Goal: Communication & Community: Answer question/provide support

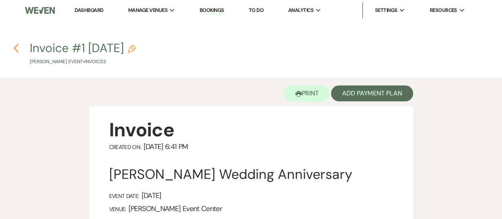
click at [15, 45] on icon "Previous" at bounding box center [16, 48] width 6 height 10
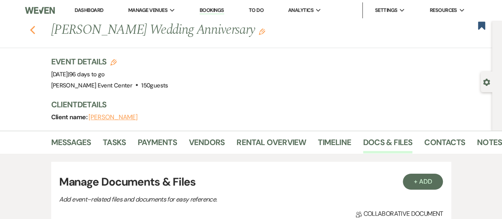
click at [34, 31] on icon "Previous" at bounding box center [33, 30] width 6 height 10
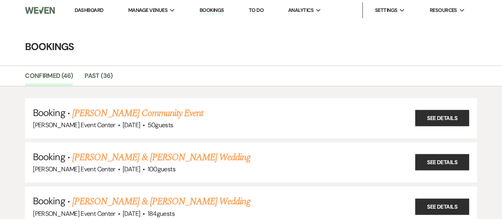
click at [217, 8] on link "Bookings" at bounding box center [212, 11] width 25 height 8
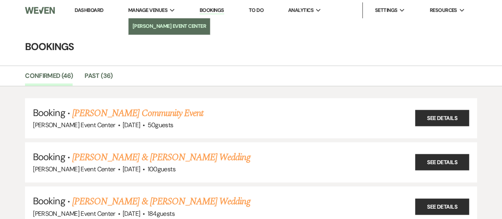
click at [162, 27] on li "[PERSON_NAME] Event Center" at bounding box center [170, 26] width 74 height 8
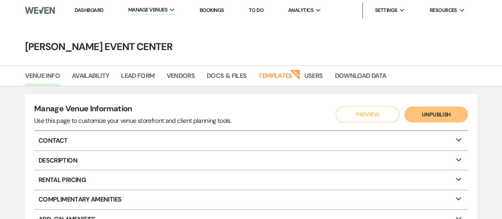
click at [91, 12] on link "Dashboard" at bounding box center [89, 10] width 29 height 7
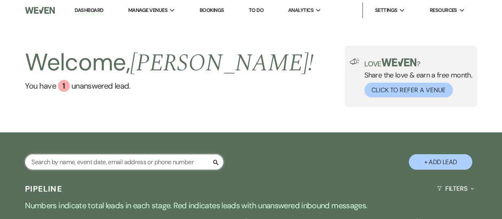
click at [141, 158] on input "text" at bounding box center [124, 161] width 199 height 15
type input "[PERSON_NAME]"
select select "8"
select select "1"
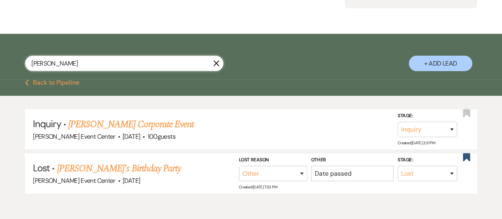
scroll to position [124, 0]
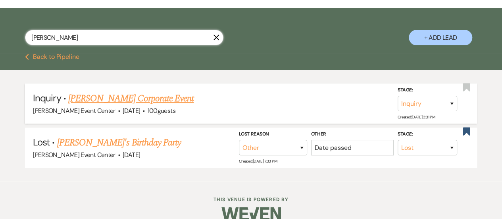
type input "[PERSON_NAME]"
click at [137, 94] on link "[PERSON_NAME] Corporate Event" at bounding box center [130, 98] width 125 height 14
select select "12"
select select "9"
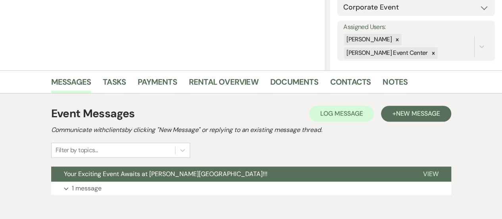
scroll to position [156, 0]
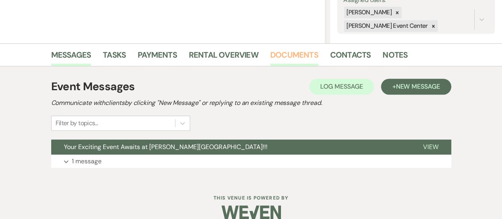
click at [276, 51] on link "Documents" at bounding box center [294, 56] width 48 height 17
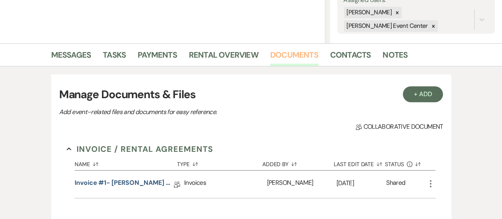
scroll to position [244, 0]
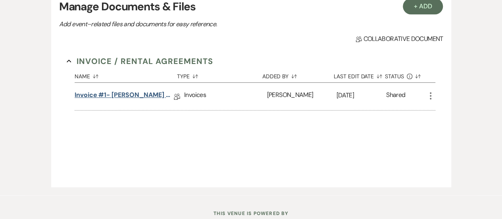
click at [152, 94] on link "Invoice #1- [PERSON_NAME] Corporate Event [DATE]" at bounding box center [124, 96] width 99 height 12
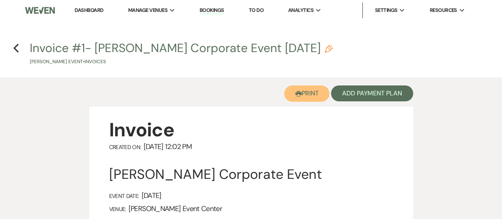
click at [303, 94] on button "Printer Print" at bounding box center [307, 93] width 46 height 16
click at [299, 91] on icon "Printer" at bounding box center [298, 94] width 6 height 6
click at [18, 47] on icon "Previous" at bounding box center [16, 48] width 6 height 10
select select "12"
select select "9"
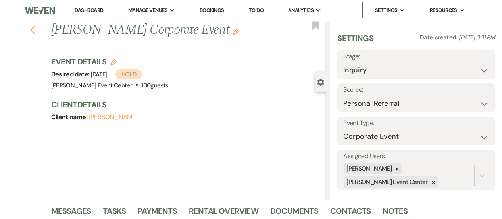
click at [33, 31] on icon "Previous" at bounding box center [33, 30] width 6 height 10
select select "8"
select select "1"
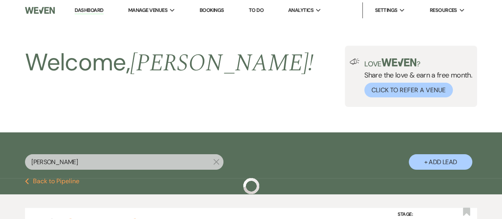
scroll to position [124, 0]
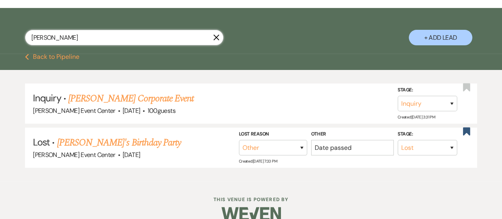
drag, startPoint x: 68, startPoint y: 37, endPoint x: 20, endPoint y: 39, distance: 48.1
click at [20, 39] on div "[PERSON_NAME] X + Add Lead" at bounding box center [251, 32] width 502 height 40
type input "[PERSON_NAME]"
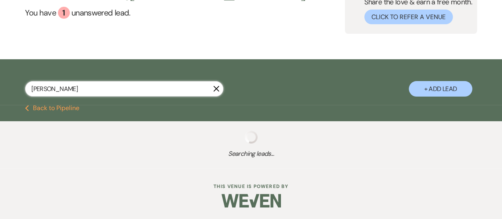
select select "8"
select select "1"
select select "8"
select select "4"
select select "8"
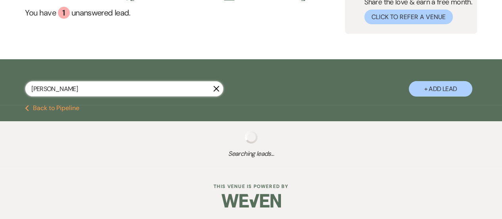
select select "6"
select select "8"
select select "5"
select select "8"
select select "4"
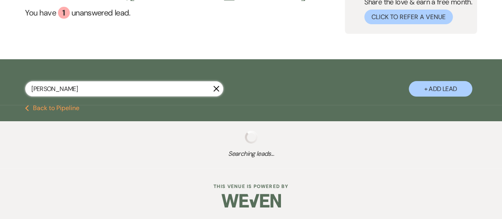
select select "8"
select select "4"
select select "5"
select select "8"
select select "4"
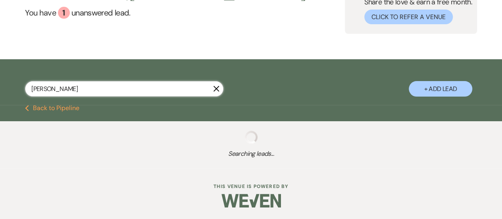
select select "8"
select select "3"
select select "8"
select select "1"
select select "8"
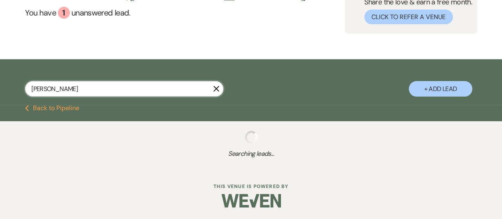
select select "2"
select select "8"
select select "1"
select select "8"
select select "6"
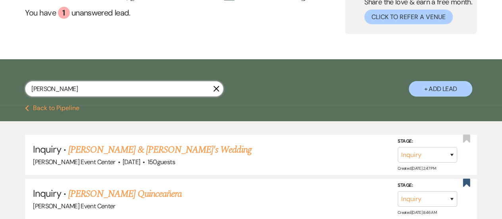
scroll to position [124, 0]
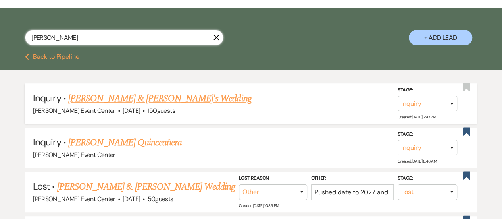
type input "[PERSON_NAME]"
click at [128, 98] on link "[PERSON_NAME] & [PERSON_NAME]'s Wedding" at bounding box center [159, 98] width 183 height 14
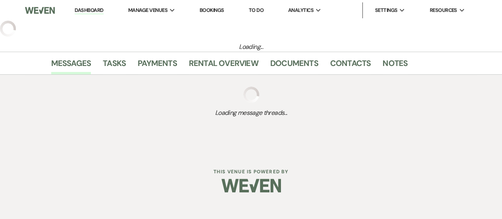
select select "5"
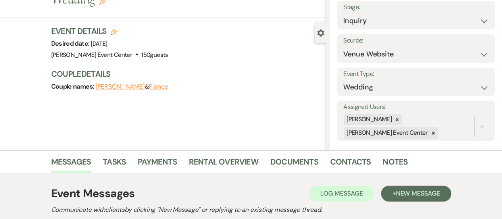
scroll to position [168, 0]
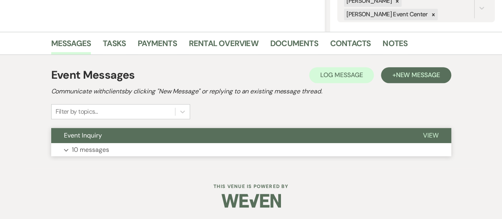
click at [423, 141] on button "View" at bounding box center [431, 135] width 41 height 15
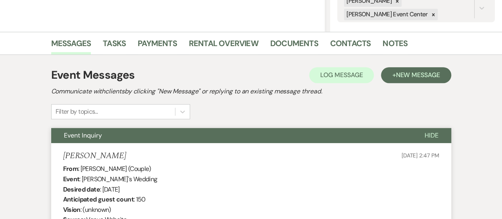
click at [426, 137] on span "Hide" at bounding box center [432, 135] width 14 height 8
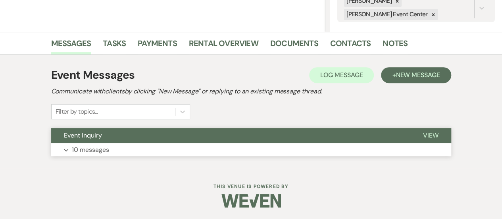
click at [426, 137] on span "View" at bounding box center [430, 135] width 15 height 8
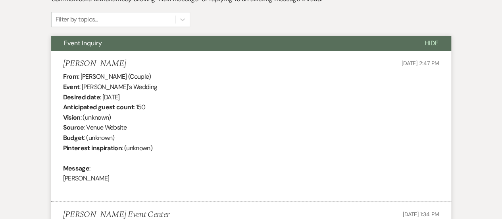
scroll to position [36, 0]
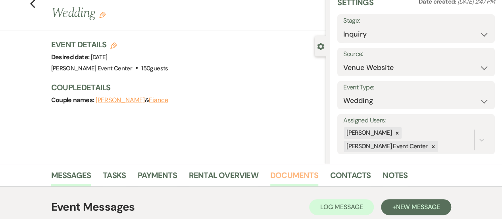
click at [293, 174] on link "Documents" at bounding box center [294, 177] width 48 height 17
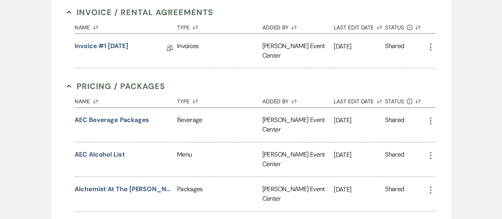
scroll to position [256, 0]
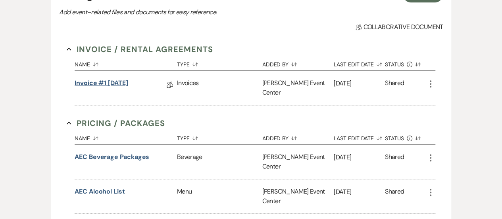
click at [101, 86] on link "Invoice #1 [DATE]" at bounding box center [102, 84] width 54 height 12
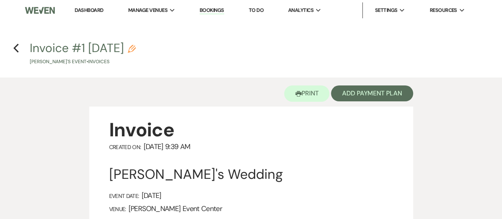
click at [19, 50] on h4 "Previous Invoice #1 [DATE] Pencil [PERSON_NAME]'s Event • Invoices" at bounding box center [251, 53] width 502 height 26
click at [17, 50] on icon "Previous" at bounding box center [16, 48] width 6 height 10
select select "5"
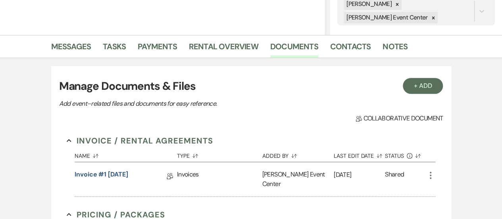
scroll to position [164, 0]
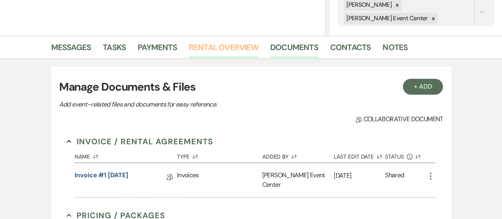
click at [215, 45] on link "Rental Overview" at bounding box center [223, 49] width 69 height 17
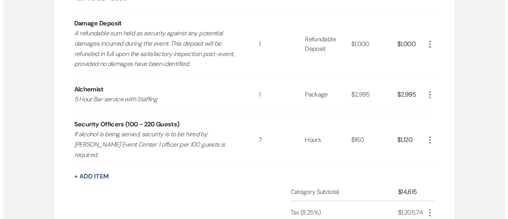
scroll to position [370, 0]
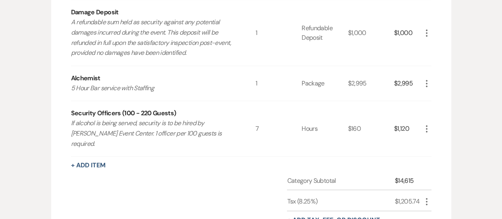
click at [424, 83] on icon "More" at bounding box center [427, 84] width 10 height 10
click at [431, 99] on icon "Pencil" at bounding box center [433, 99] width 5 height 6
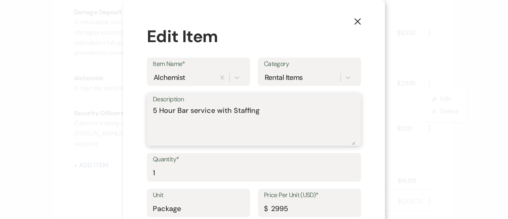
click at [271, 109] on textarea "5 Hour Bar service with Staffing" at bounding box center [254, 125] width 202 height 40
type textarea "5 Hour Bar service with Staffing 5"
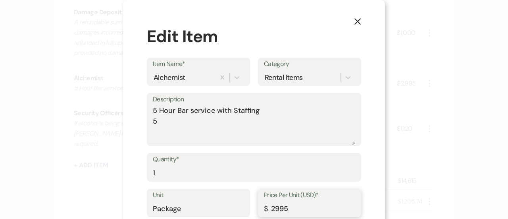
click at [292, 202] on input "2995" at bounding box center [309, 208] width 91 height 15
type input "2500"
click at [352, 23] on button "X" at bounding box center [358, 21] width 12 height 14
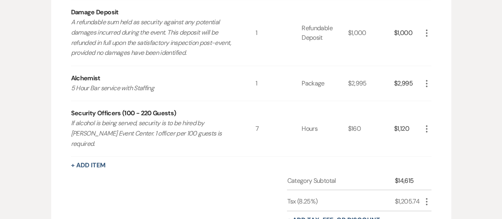
click at [426, 85] on use "button" at bounding box center [427, 83] width 2 height 7
click at [437, 96] on button "Pencil Edit" at bounding box center [442, 99] width 41 height 13
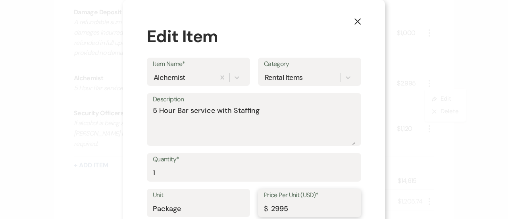
click at [288, 212] on input "2995" at bounding box center [309, 208] width 91 height 15
type input "2500"
click at [478, 122] on div "X Edit Item Item Name* Alchemist Category Rental Items Description 5 Hour Bar s…" at bounding box center [254, 109] width 508 height 219
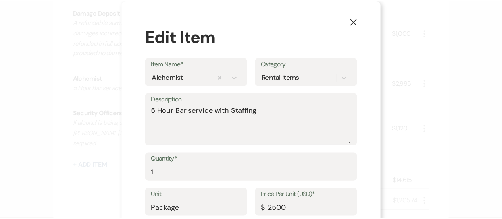
scroll to position [45, 0]
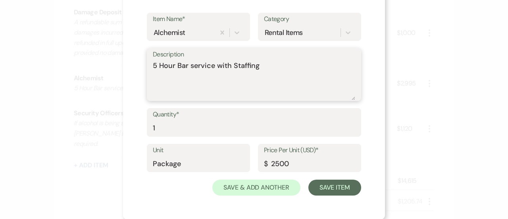
drag, startPoint x: 153, startPoint y: 65, endPoint x: 133, endPoint y: 65, distance: 20.3
click at [133, 65] on div "X Edit Item Item Name* Alchemist Category Rental Items Description 5 Hour Bar s…" at bounding box center [254, 87] width 262 height 264
drag, startPoint x: 214, startPoint y: 68, endPoint x: 290, endPoint y: 67, distance: 75.8
click at [290, 67] on textarea "4 Hour Bar service with Staffing" at bounding box center [254, 80] width 202 height 40
type textarea "4 Hour Bar service"
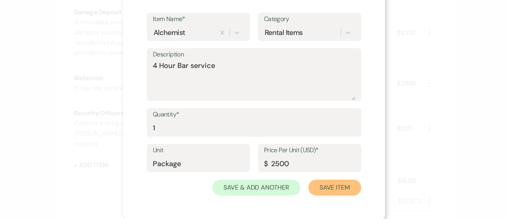
click at [344, 190] on button "Save Item" at bounding box center [335, 187] width 53 height 16
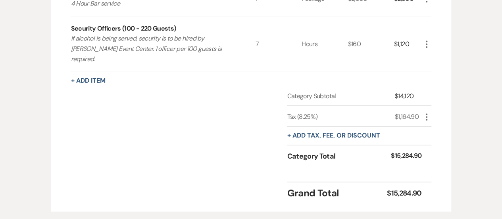
scroll to position [457, 0]
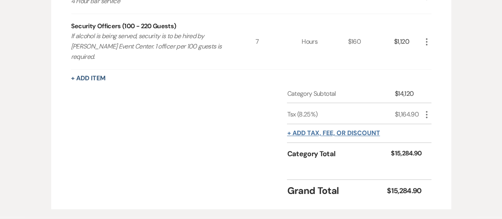
click at [349, 130] on button "+ Add tax, fee, or discount" at bounding box center [333, 133] width 93 height 6
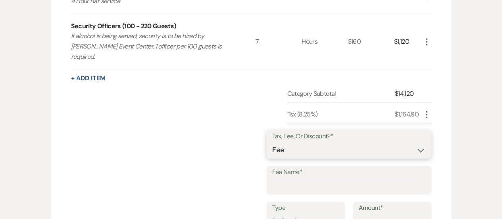
click at [333, 142] on select "Fee Discount Tax" at bounding box center [348, 149] width 153 height 15
select select "2"
click at [279, 142] on select "Fee Discount Tax" at bounding box center [348, 149] width 153 height 15
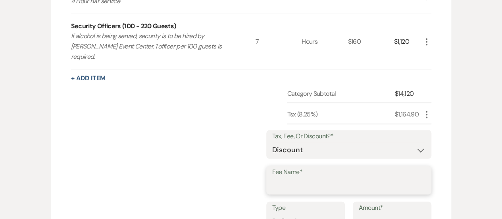
click at [317, 178] on input "Fee Name*" at bounding box center [348, 185] width 153 height 15
click at [232, 155] on div "Category Subtotal $14,120 Tsx (8.25%) $1,164.90 More Tax, Fee, Or Discount?* Fe…" at bounding box center [251, 189] width 361 height 201
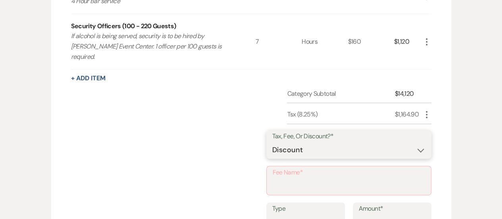
click at [283, 142] on select "Fee Discount Tax" at bounding box center [348, 149] width 153 height 15
click at [279, 142] on select "Fee Discount Tax" at bounding box center [348, 149] width 153 height 15
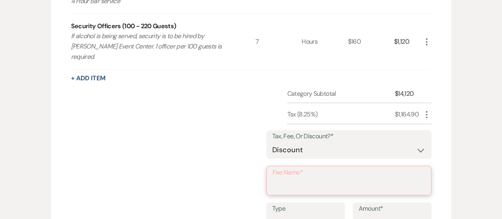
click at [293, 178] on input "Fee Name*" at bounding box center [349, 185] width 152 height 15
type input "D"
type input "Family Discount"
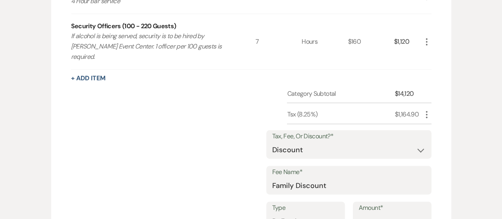
click at [438, 160] on div "Rental Items More Qty Unit Price Total Grand Opening- Wedding Platinum Package …" at bounding box center [251, 69] width 400 height 514
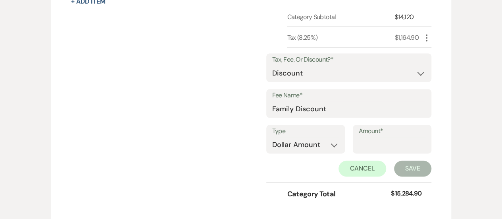
scroll to position [534, 0]
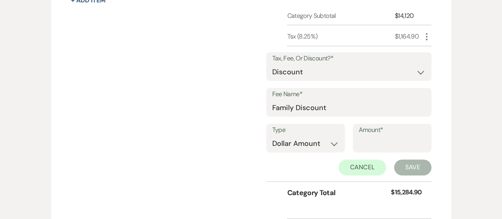
click at [382, 124] on label "Amount*" at bounding box center [392, 130] width 67 height 12
click at [382, 136] on input "Amount*" at bounding box center [392, 143] width 67 height 15
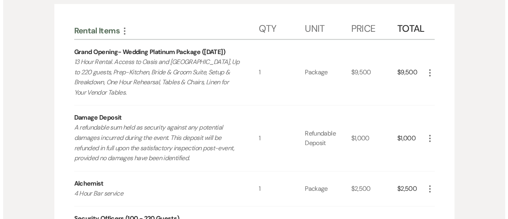
scroll to position [265, 0]
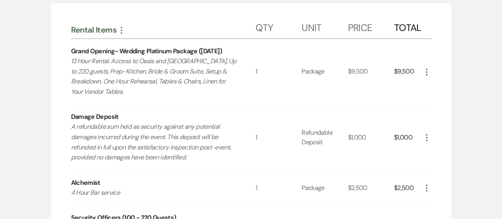
click at [427, 69] on use "button" at bounding box center [427, 71] width 2 height 7
click at [443, 84] on button "Pencil Edit" at bounding box center [442, 87] width 41 height 13
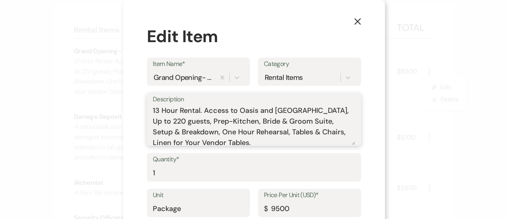
drag, startPoint x: 329, startPoint y: 111, endPoint x: 345, endPoint y: 110, distance: 15.9
click at [345, 110] on textarea "13 Hour Rental. Access to Oasis and [GEOGRAPHIC_DATA], Up to 220 guests, Prep-K…" at bounding box center [254, 125] width 202 height 40
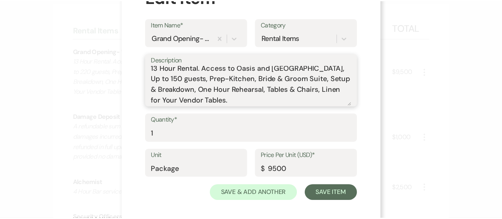
scroll to position [45, 0]
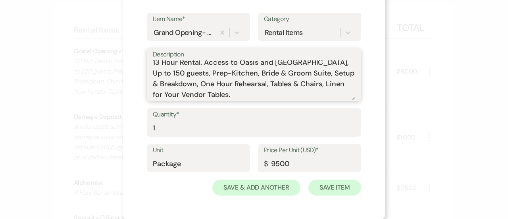
type textarea "13 Hour Rental. Access to Oasis and [GEOGRAPHIC_DATA], Up to 150 guests, Prep-K…"
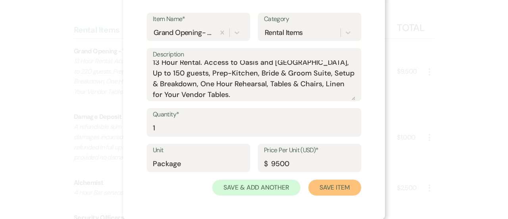
click at [329, 189] on button "Save Item" at bounding box center [335, 187] width 53 height 16
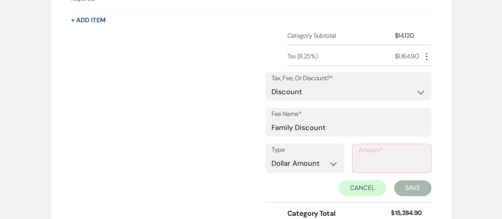
scroll to position [520, 0]
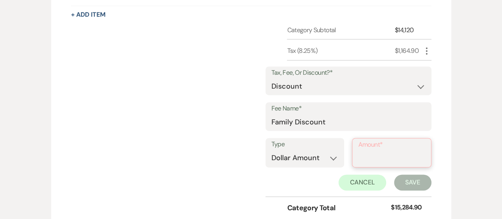
click at [377, 150] on input "Amount*" at bounding box center [392, 157] width 67 height 15
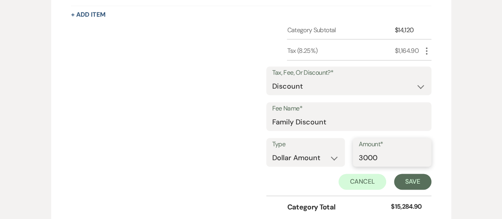
type input "3000"
click at [412, 174] on button "Save" at bounding box center [412, 182] width 37 height 16
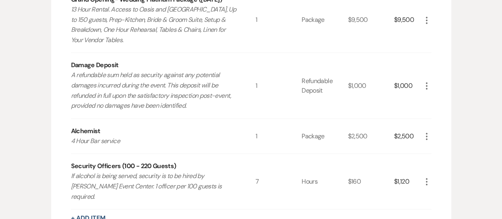
scroll to position [395, 0]
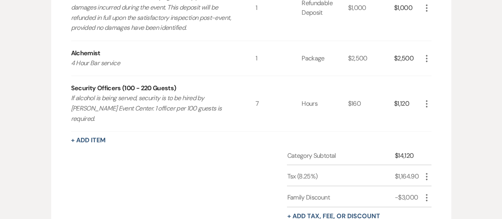
drag, startPoint x: 504, startPoint y: 131, endPoint x: 489, endPoint y: 202, distance: 72.4
click at [489, 202] on div "Messages Tasks Payments Rental Overview Documents Contacts Notes Rental Overvie…" at bounding box center [251, 52] width 502 height 495
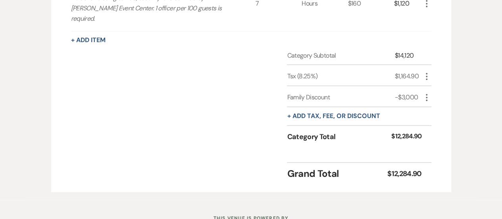
scroll to position [499, 0]
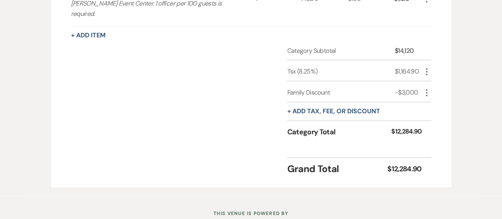
click at [428, 88] on icon "More" at bounding box center [427, 93] width 10 height 10
click at [438, 102] on button "Pencil Edit" at bounding box center [442, 108] width 41 height 13
select select "2"
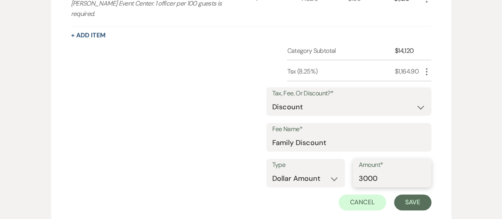
drag, startPoint x: 368, startPoint y: 167, endPoint x: 380, endPoint y: 168, distance: 12.0
click at [380, 171] on input "3000" at bounding box center [392, 178] width 67 height 15
type input "3500"
click at [405, 194] on button "Save" at bounding box center [412, 202] width 37 height 16
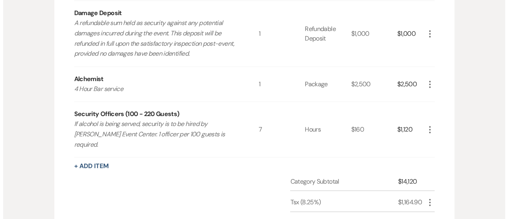
scroll to position [371, 0]
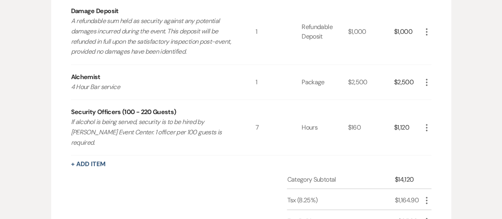
click at [428, 84] on icon "More" at bounding box center [427, 82] width 10 height 10
click at [431, 98] on icon "Pencil" at bounding box center [433, 98] width 5 height 6
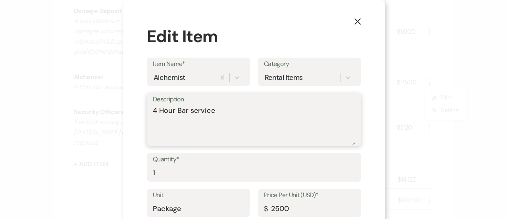
click at [153, 108] on textarea "4 Hour Bar service" at bounding box center [254, 125] width 202 height 40
click at [229, 123] on textarea "Alchemist Package 4 Hour Bar service" at bounding box center [254, 125] width 202 height 40
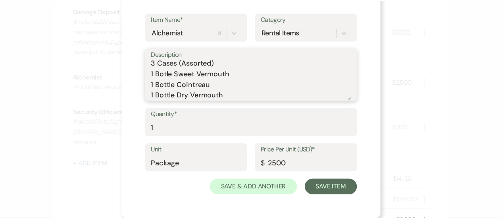
scroll to position [98, 0]
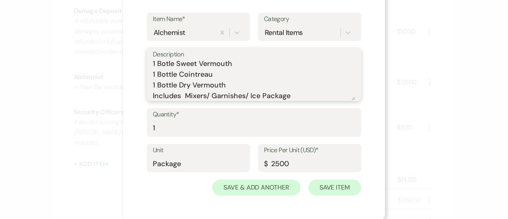
type textarea "Alchemist Package 4 Hour Bar service 5 Bottles of Vodka 5 Bottles of Tequila 4 …"
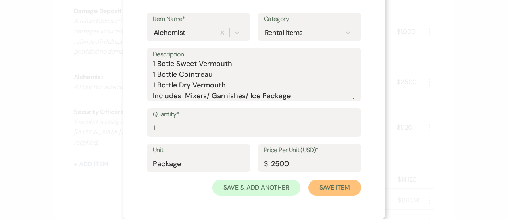
click at [334, 187] on button "Save Item" at bounding box center [335, 187] width 53 height 16
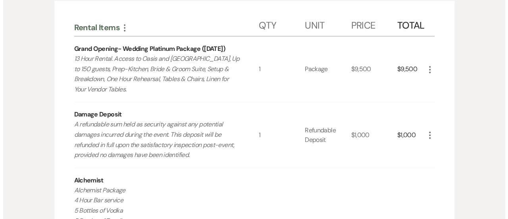
scroll to position [266, 0]
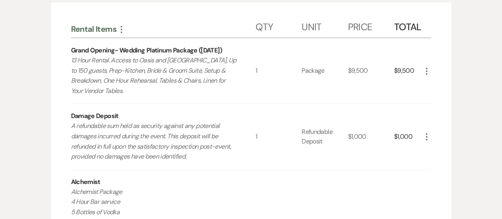
click at [425, 71] on icon "More" at bounding box center [427, 71] width 10 height 10
click at [433, 87] on icon "Pencil" at bounding box center [433, 86] width 5 height 6
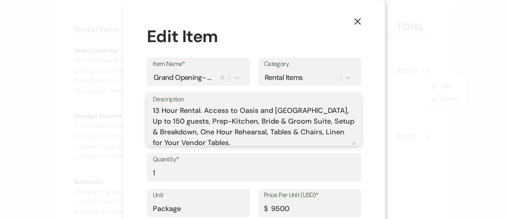
click at [255, 112] on textarea "13 Hour Rental. Access to Oasis and [GEOGRAPHIC_DATA], Up to 150 guests, Prep-K…" at bounding box center [254, 125] width 202 height 40
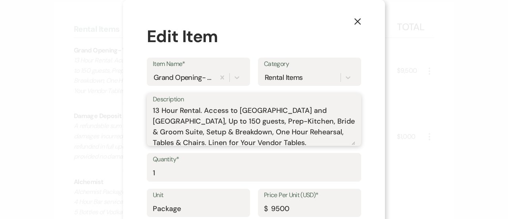
click at [342, 111] on textarea "13 Hour Rental. Access to [GEOGRAPHIC_DATA] and [GEOGRAPHIC_DATA], Up to 150 gu…" at bounding box center [254, 125] width 202 height 40
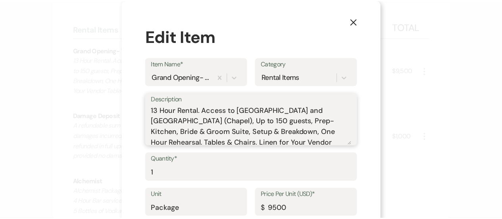
scroll to position [45, 0]
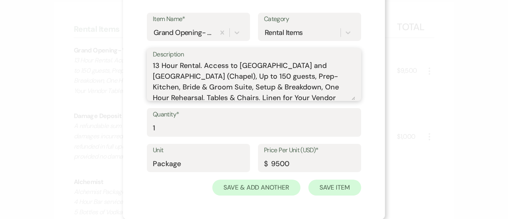
type textarea "13 Hour Rental. Access to [GEOGRAPHIC_DATA] and [GEOGRAPHIC_DATA] (Chapel), Up …"
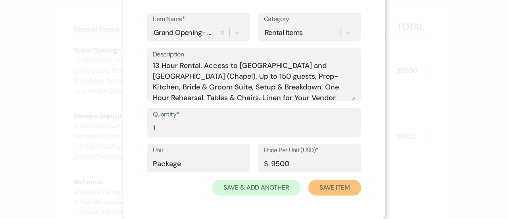
click at [328, 186] on button "Save Item" at bounding box center [335, 187] width 53 height 16
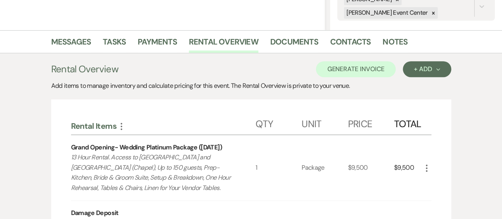
scroll to position [168, 0]
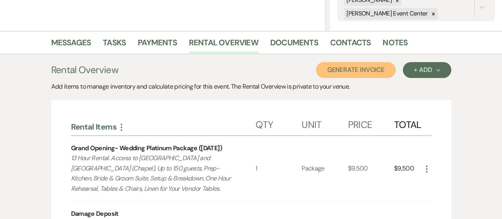
click at [375, 70] on button "Generate Invoice" at bounding box center [356, 70] width 80 height 16
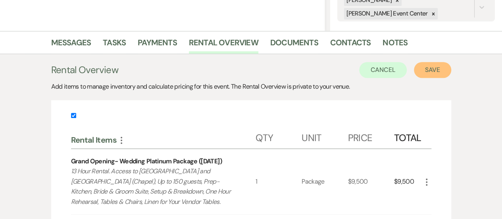
click at [437, 70] on button "Save" at bounding box center [432, 70] width 37 height 16
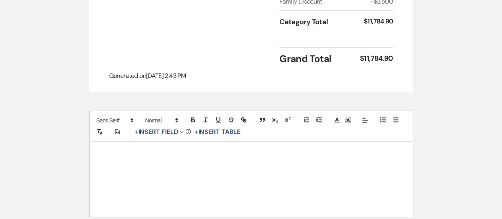
scroll to position [738, 0]
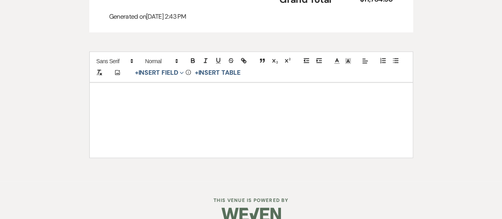
click at [224, 93] on div at bounding box center [251, 120] width 323 height 75
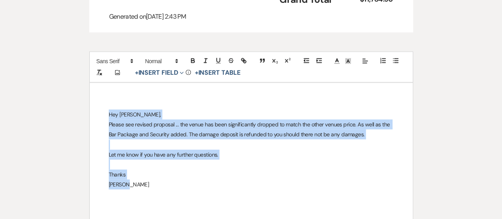
drag, startPoint x: 108, startPoint y: 112, endPoint x: 160, endPoint y: 201, distance: 103.4
click at [160, 201] on div "Hey [PERSON_NAME], Please see revised proposal ... the venue has been significa…" at bounding box center [251, 155] width 323 height 145
copy div "Hey [PERSON_NAME], Please see revised proposal ... the venue has been significa…"
drag, startPoint x: 109, startPoint y: 112, endPoint x: 127, endPoint y: 185, distance: 75.2
click at [127, 185] on div "Hey [PERSON_NAME], Please see revised proposal ... the venue has been significa…" at bounding box center [251, 155] width 323 height 145
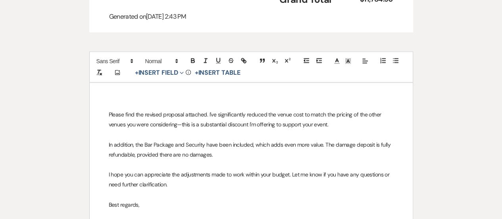
click at [104, 105] on div "Please find the revised proposal attached. I've significantly reduced the venue…" at bounding box center [251, 165] width 323 height 165
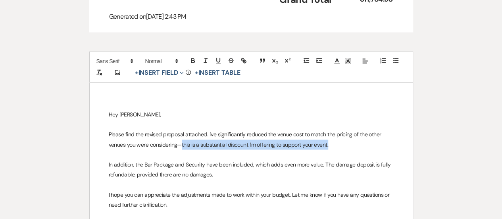
drag, startPoint x: 181, startPoint y: 143, endPoint x: 359, endPoint y: 145, distance: 178.3
click at [359, 145] on p "Please find the revised proposal attached. I've significantly reduced the venue…" at bounding box center [251, 139] width 285 height 20
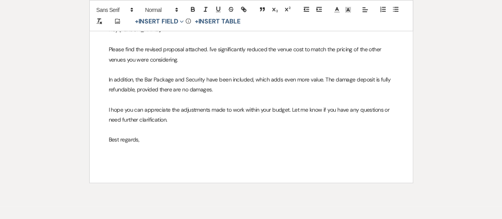
scroll to position [821, 0]
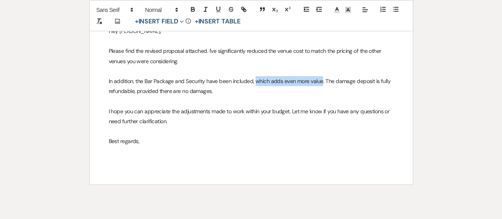
drag, startPoint x: 255, startPoint y: 81, endPoint x: 320, endPoint y: 78, distance: 66.0
click at [320, 78] on p "In addition, the Bar Package and Security have been included, which adds even m…" at bounding box center [251, 86] width 285 height 20
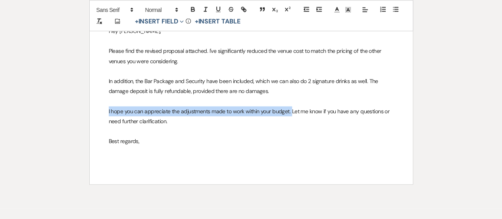
drag, startPoint x: 107, startPoint y: 108, endPoint x: 291, endPoint y: 109, distance: 183.8
click at [291, 109] on div "Hey [PERSON_NAME], Please find the revised proposal attached. I've significantl…" at bounding box center [251, 92] width 323 height 185
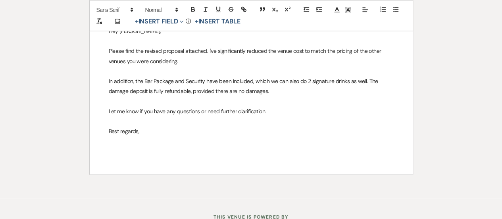
click at [147, 141] on div "Hey [PERSON_NAME], Please find the revised proposal attached. I've significantl…" at bounding box center [251, 87] width 323 height 175
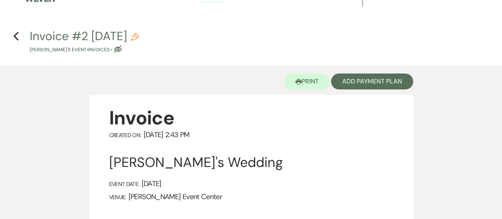
scroll to position [0, 0]
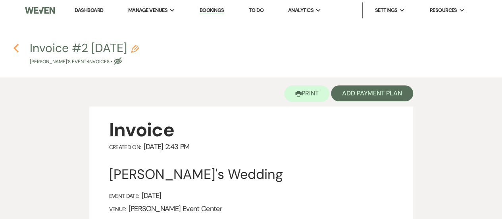
click at [15, 48] on use "button" at bounding box center [15, 48] width 5 height 9
select select "5"
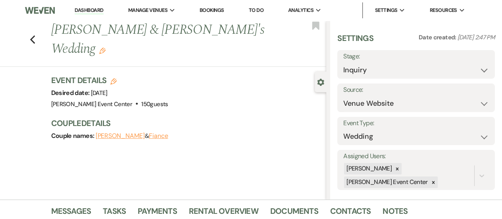
scroll to position [168, 0]
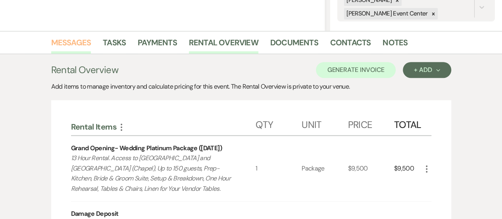
click at [68, 40] on link "Messages" at bounding box center [71, 44] width 40 height 17
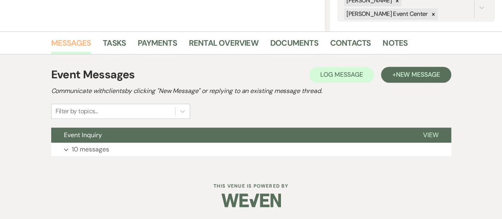
scroll to position [168, 0]
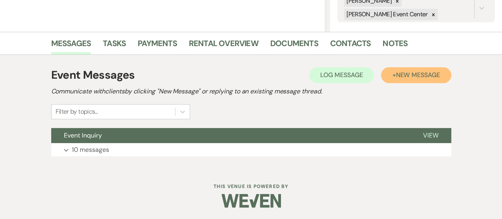
click at [422, 78] on span "New Message" at bounding box center [418, 75] width 44 height 8
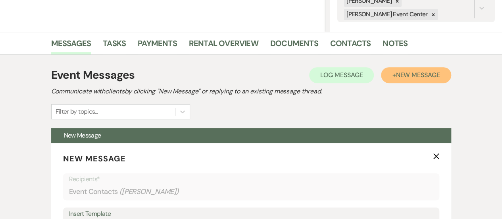
scroll to position [329, 0]
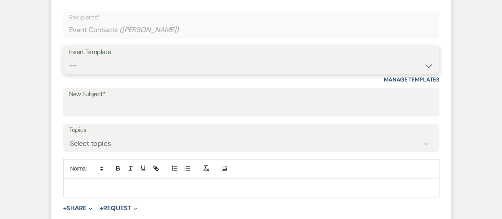
click at [274, 60] on select "-- Weven Planning Portal Introduction (Booked Events) Initial Inquiry Response …" at bounding box center [251, 65] width 364 height 15
select select "4045"
click at [69, 58] on select "-- Weven Planning Portal Introduction (Booked Events) Initial Inquiry Response …" at bounding box center [251, 65] width 364 height 15
type input "Discover the Perfect Setting for Your Celebration at The [PERSON_NAME]!"
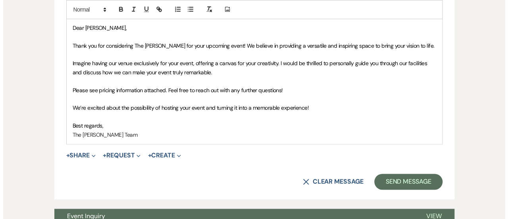
scroll to position [496, 0]
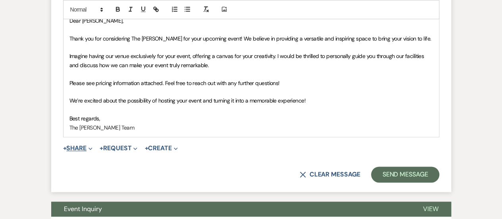
click at [88, 149] on span "Expand" at bounding box center [90, 148] width 6 height 8
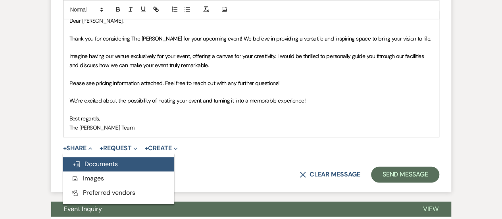
click at [90, 170] on button "Doc Upload Documents" at bounding box center [118, 164] width 111 height 14
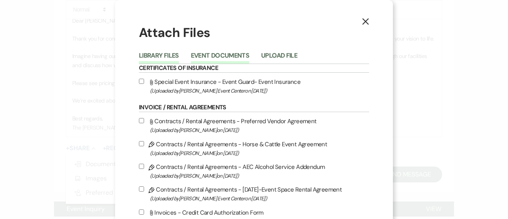
click at [235, 52] on button "Event Documents" at bounding box center [220, 57] width 58 height 11
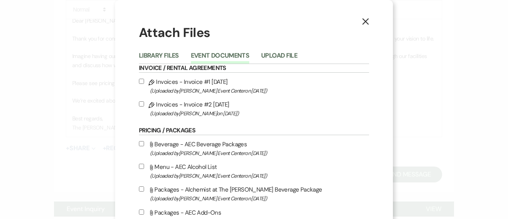
click at [139, 103] on input "Pencil Invoices - Invoice #2 [DATE] (Uploaded by [PERSON_NAME] on [DATE] )" at bounding box center [141, 103] width 5 height 5
checkbox input "true"
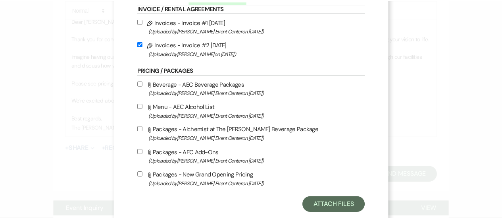
scroll to position [77, 0]
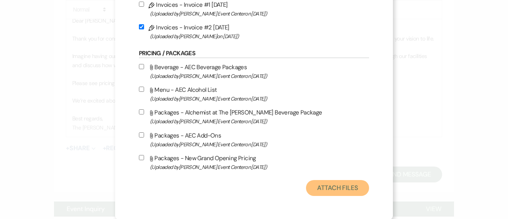
click at [333, 181] on button "Attach Files" at bounding box center [337, 188] width 63 height 16
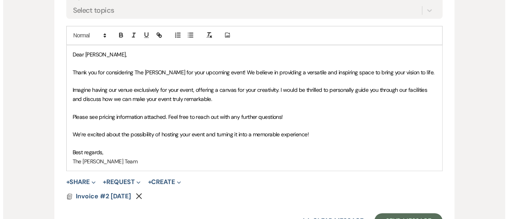
scroll to position [467, 0]
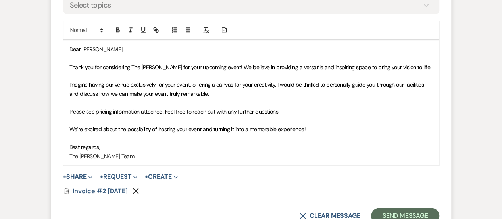
click at [128, 193] on span "Invoice #2 [DATE]" at bounding box center [100, 191] width 55 height 8
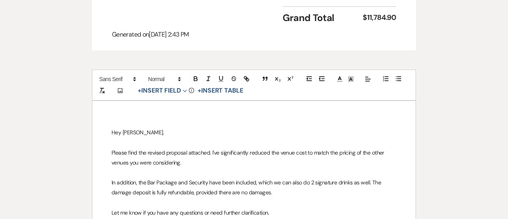
scroll to position [791, 0]
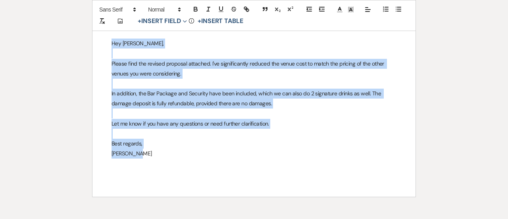
drag, startPoint x: 110, startPoint y: 42, endPoint x: 141, endPoint y: 159, distance: 120.9
click at [141, 159] on div "Hey [PERSON_NAME], Please find the revised proposal attached. I've significantl…" at bounding box center [254, 104] width 323 height 185
copy div "Hey [PERSON_NAME], Please find the revised proposal attached. I've significantl…"
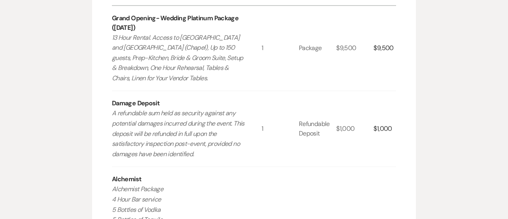
scroll to position [231, 0]
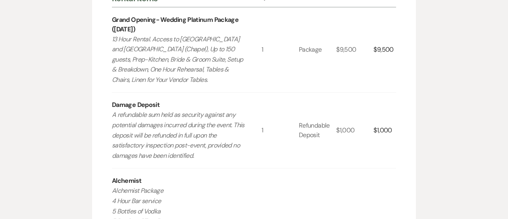
select select "8"
select select "1"
select select "8"
select select "4"
select select "8"
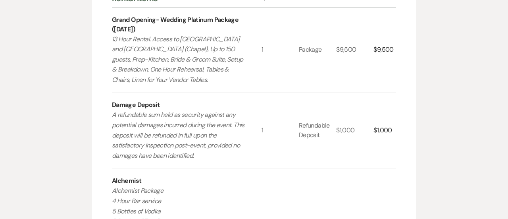
select select "6"
select select "8"
select select "5"
select select "8"
select select "4"
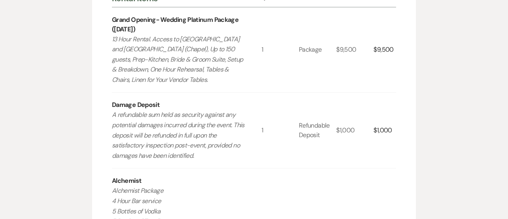
select select "8"
select select "4"
select select "5"
select select "8"
select select "4"
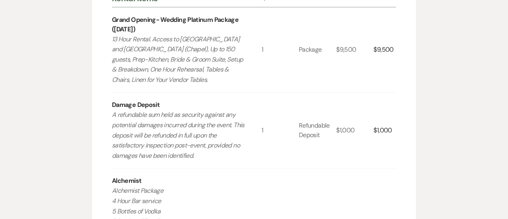
select select "8"
select select "3"
select select "8"
select select "1"
select select "8"
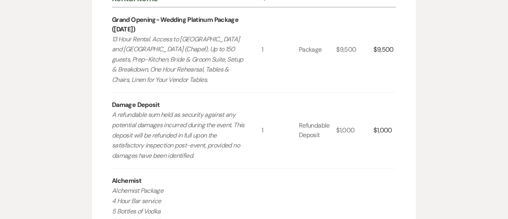
select select "2"
select select "8"
select select "1"
select select "8"
select select "6"
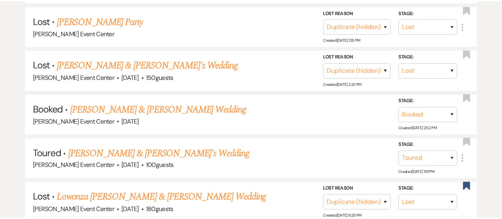
scroll to position [124, 0]
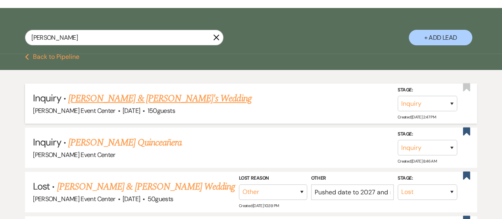
click at [95, 96] on link "[PERSON_NAME] & [PERSON_NAME]'s Wedding" at bounding box center [159, 98] width 183 height 14
select select "5"
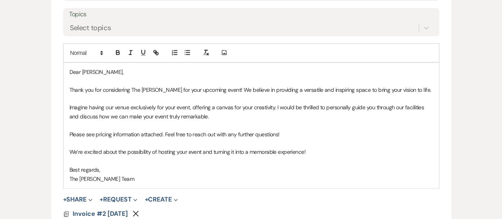
scroll to position [468, 0]
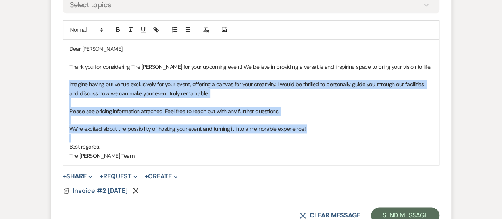
drag, startPoint x: 69, startPoint y: 80, endPoint x: 162, endPoint y: 135, distance: 107.9
click at [162, 135] on div "Dear [PERSON_NAME], Thank you for considering The [PERSON_NAME] for your upcomi…" at bounding box center [252, 102] width 376 height 125
copy div "Imagine having our venue exclusively for your event, offering a canvas for your…"
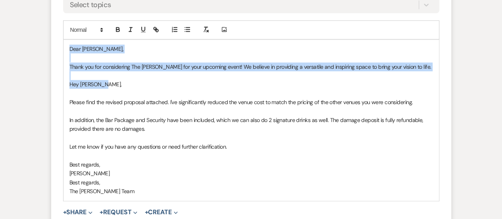
drag, startPoint x: 68, startPoint y: 50, endPoint x: 368, endPoint y: 83, distance: 301.1
click at [368, 83] on div "Dear [PERSON_NAME], Thank you for considering The [PERSON_NAME] for your upcomi…" at bounding box center [252, 120] width 376 height 161
click at [368, 83] on p "Hey [PERSON_NAME]," at bounding box center [251, 84] width 364 height 9
drag, startPoint x: 412, startPoint y: 69, endPoint x: 60, endPoint y: 46, distance: 352.1
click at [60, 46] on form "New Message X Draft saved! Recipients* Event Contacts ( [PERSON_NAME] ) Insert …" at bounding box center [251, 56] width 400 height 426
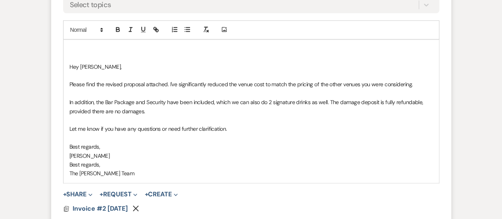
click at [69, 65] on div "Hey [PERSON_NAME], Please find the revised proposal attached. I've significantl…" at bounding box center [252, 111] width 376 height 143
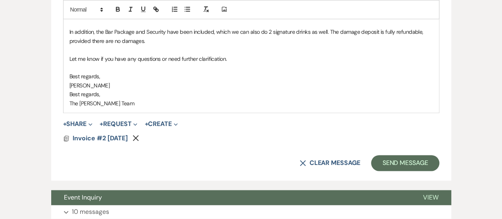
scroll to position [507, 0]
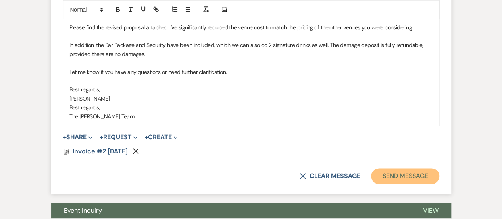
click at [425, 176] on button "Send Message" at bounding box center [405, 176] width 68 height 16
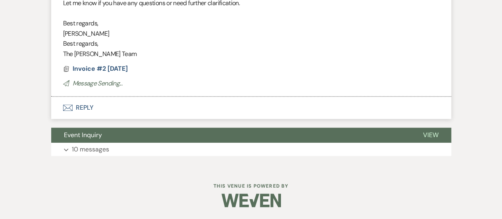
scroll to position [212, 0]
